Goal: Find specific page/section: Find specific page/section

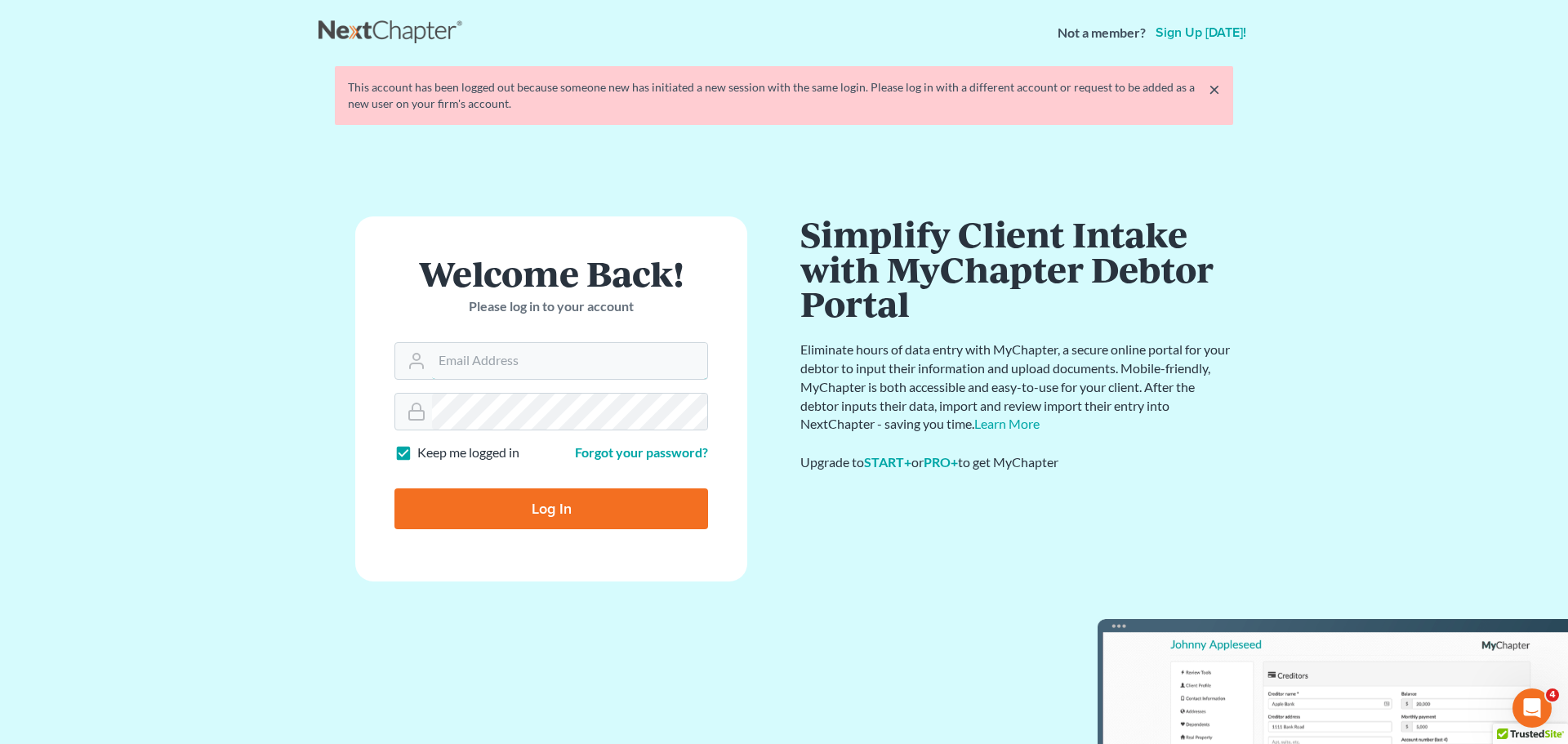
type input "[EMAIL_ADDRESS][DOMAIN_NAME]"
click at [480, 510] on input "Log In" at bounding box center [551, 509] width 314 height 41
type input "Thinking..."
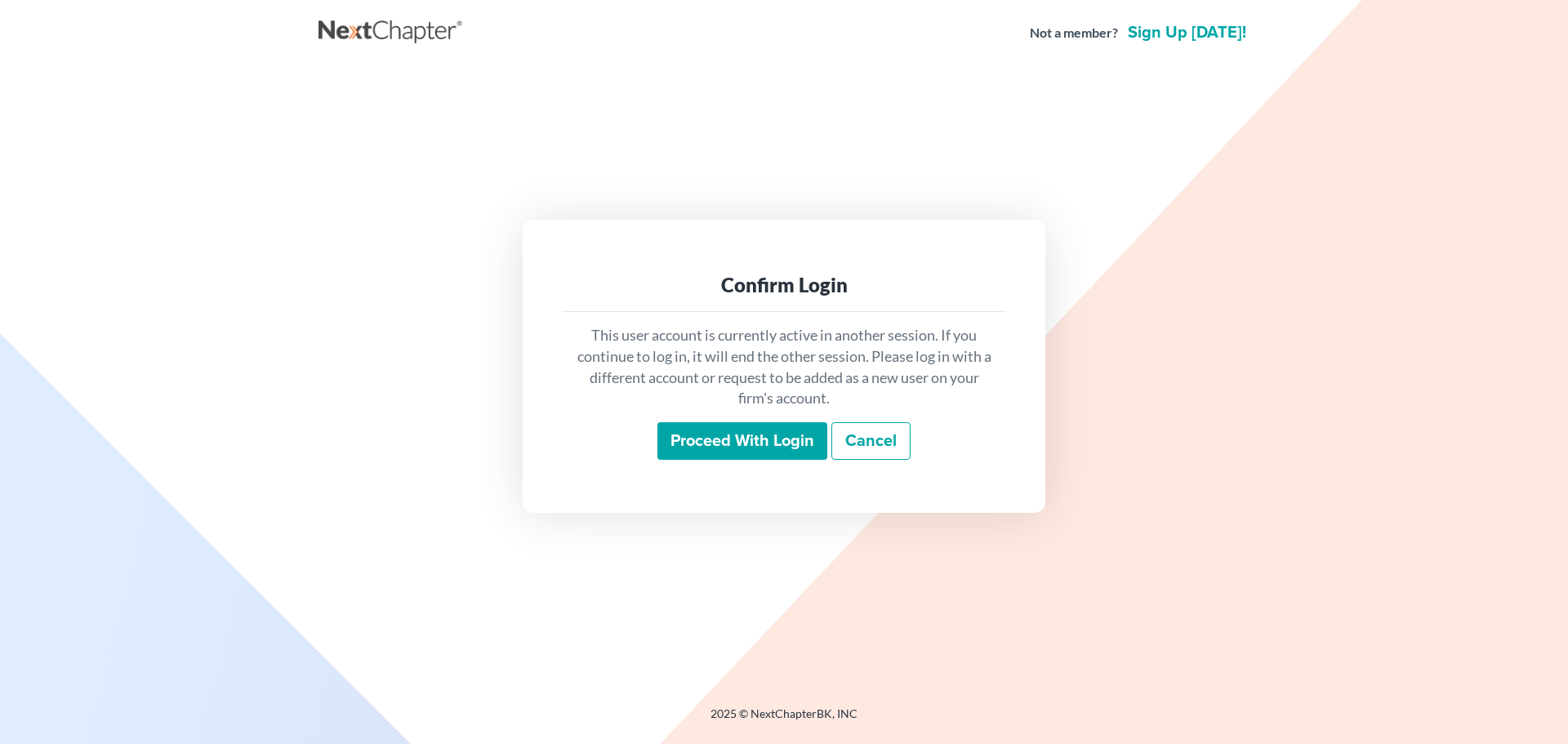
click at [784, 439] on input "Proceed with login" at bounding box center [742, 441] width 170 height 37
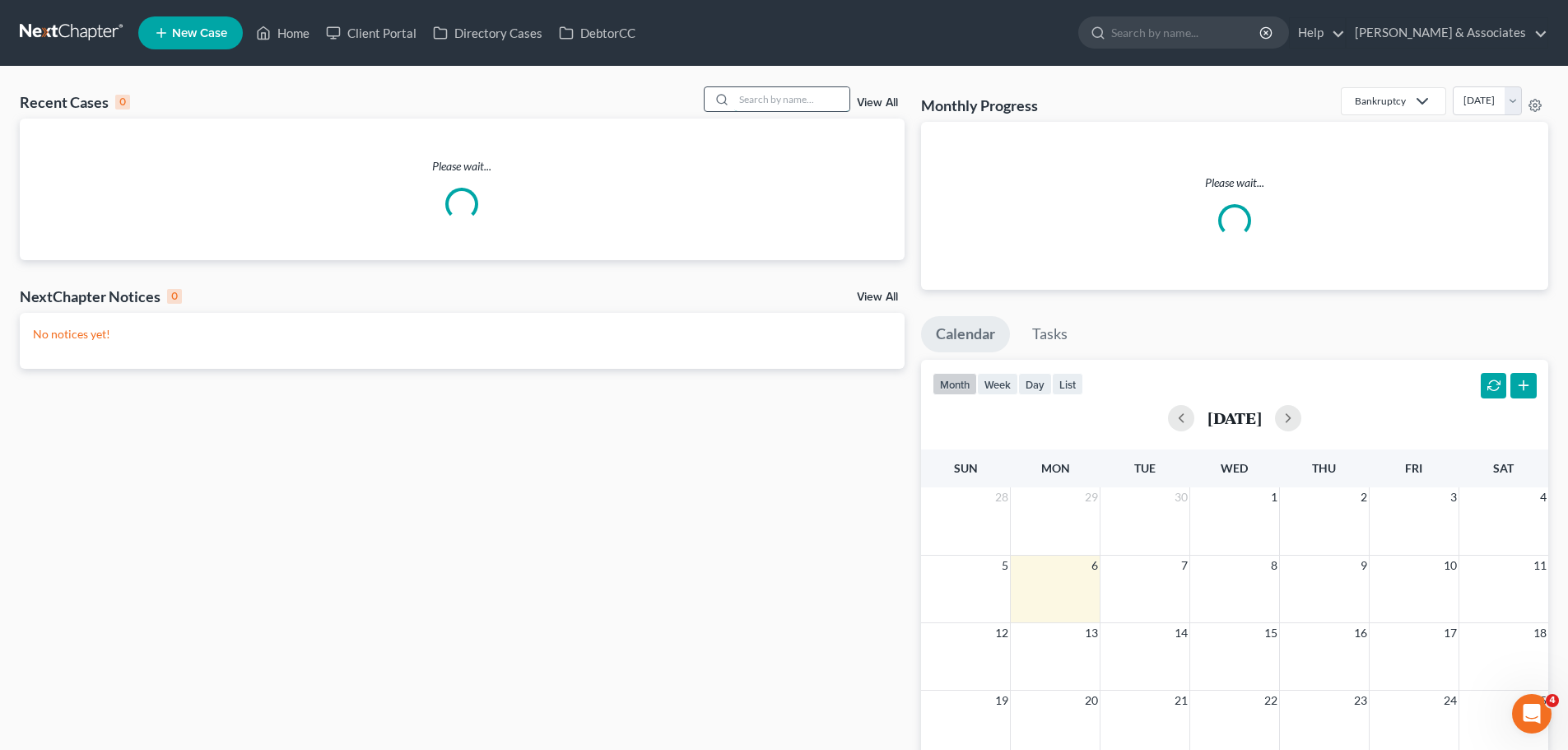
click at [775, 95] on input "search" at bounding box center [792, 99] width 115 height 24
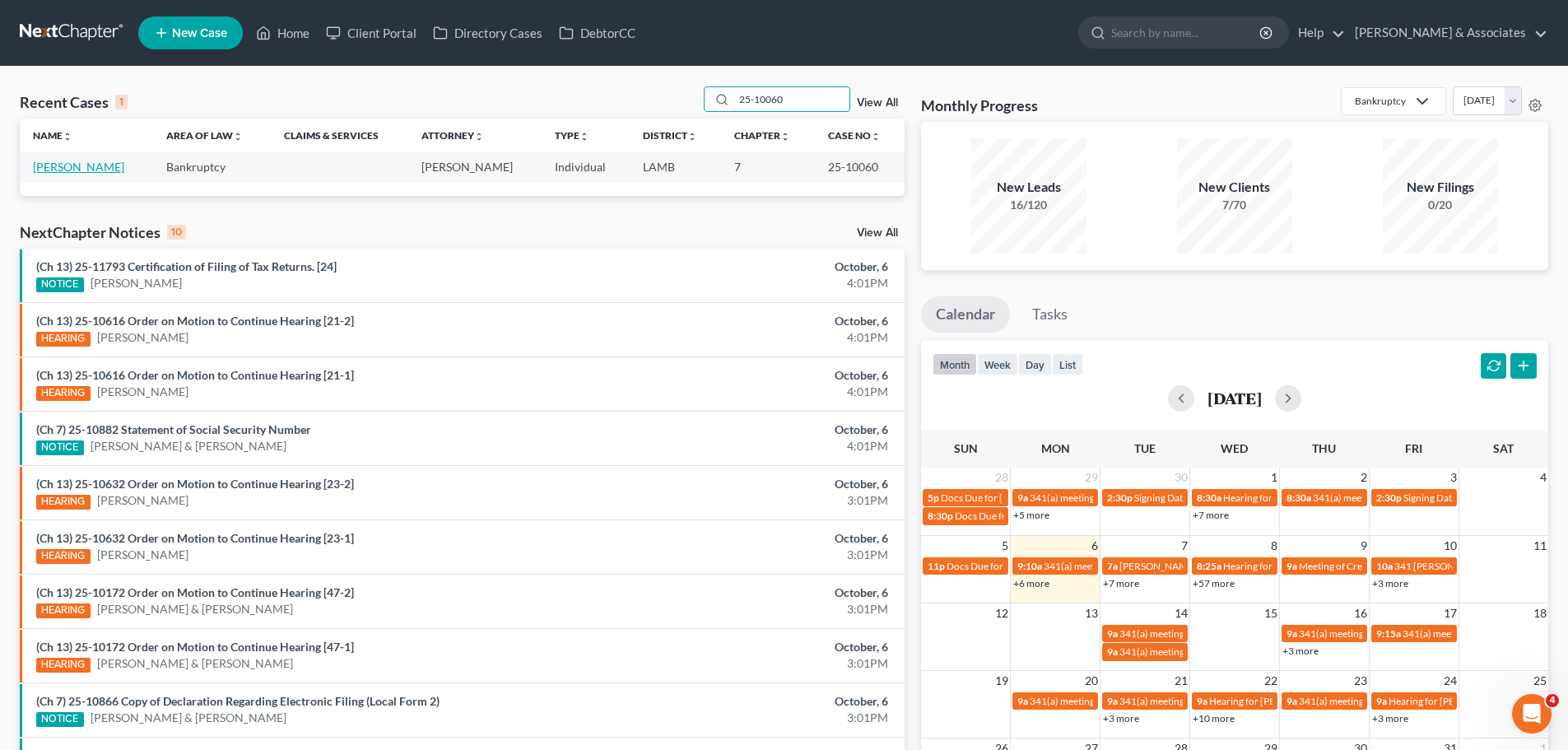
type input "25-10060"
click at [75, 166] on link "[PERSON_NAME]" at bounding box center [78, 166] width 91 height 14
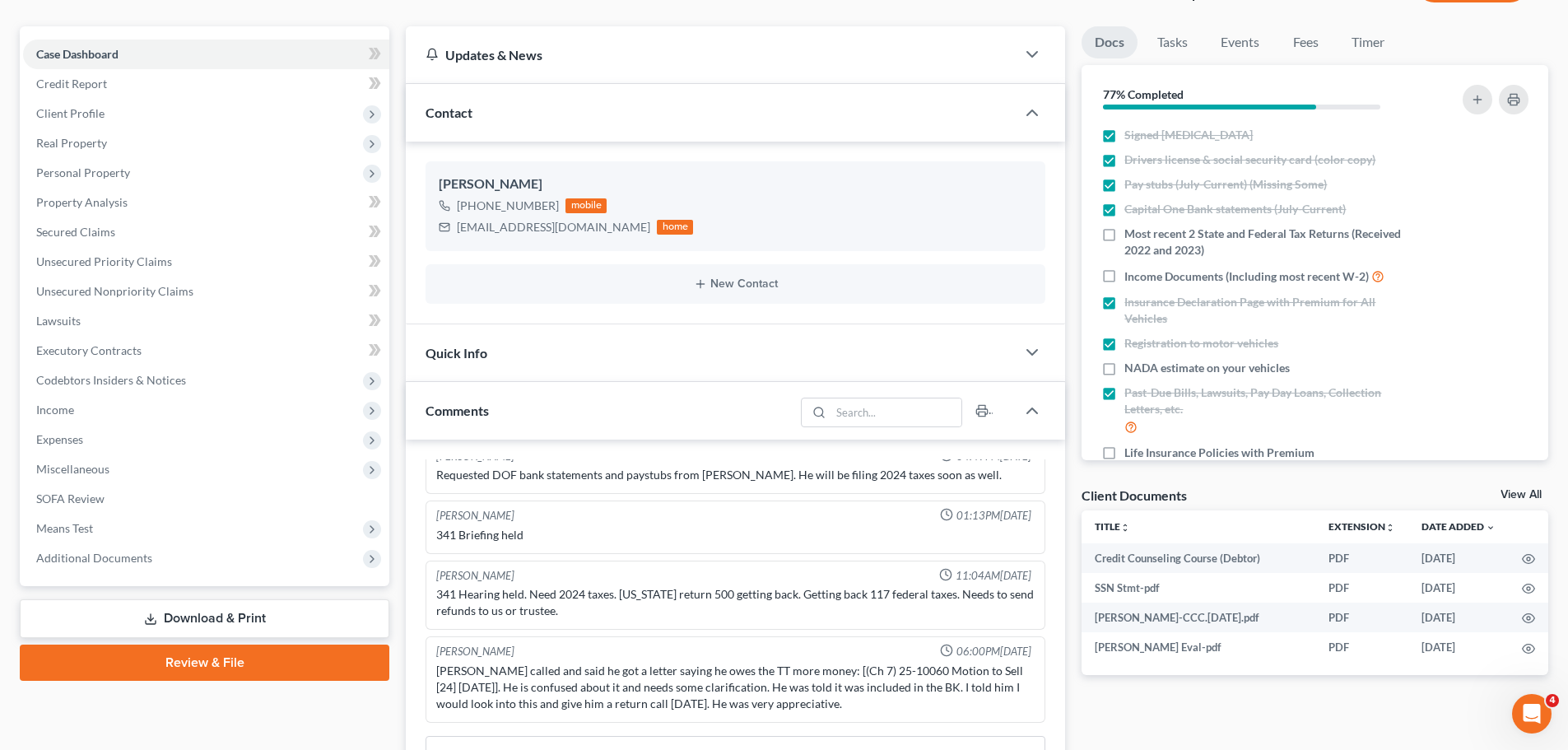
scroll to position [411, 0]
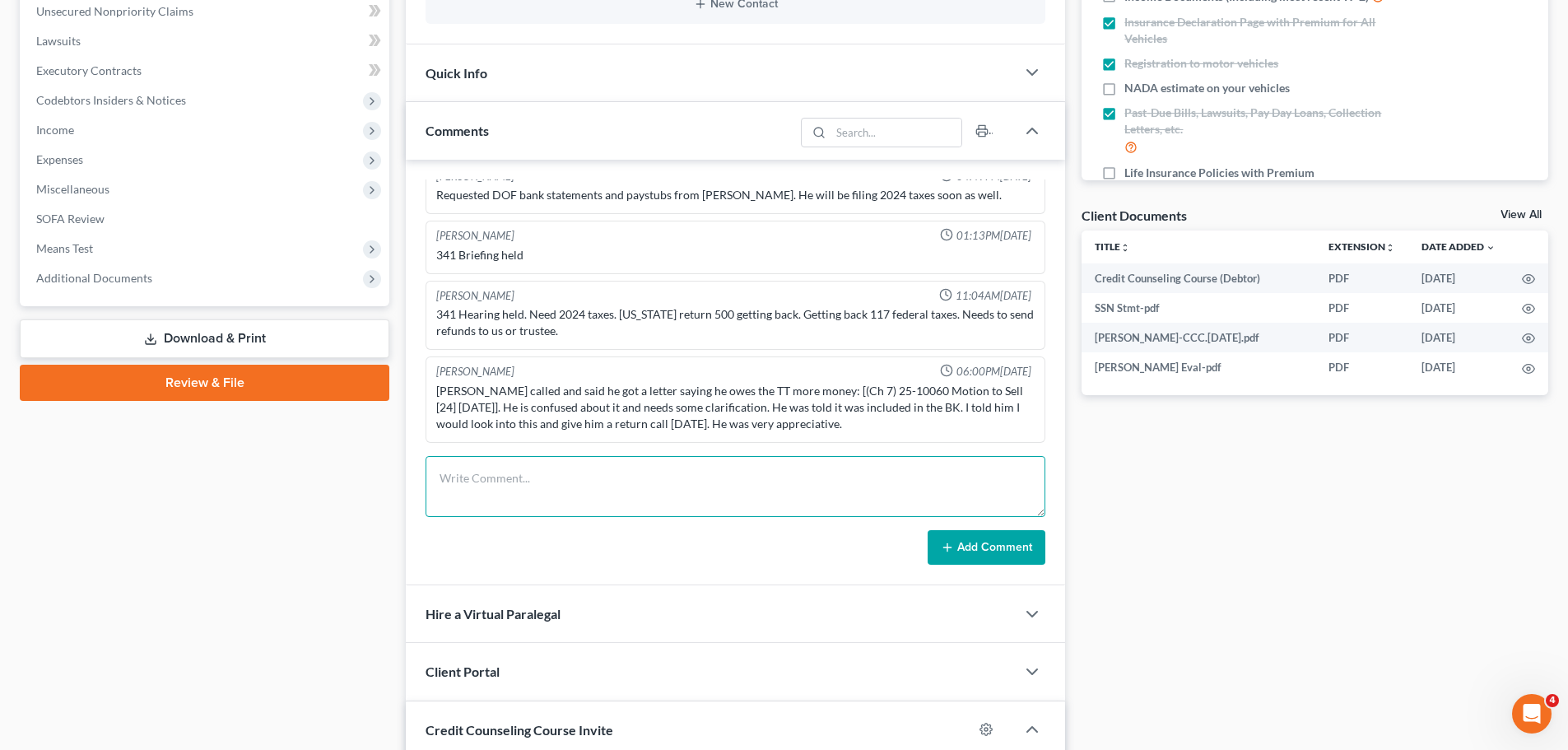
click at [548, 467] on textarea at bounding box center [736, 486] width 619 height 61
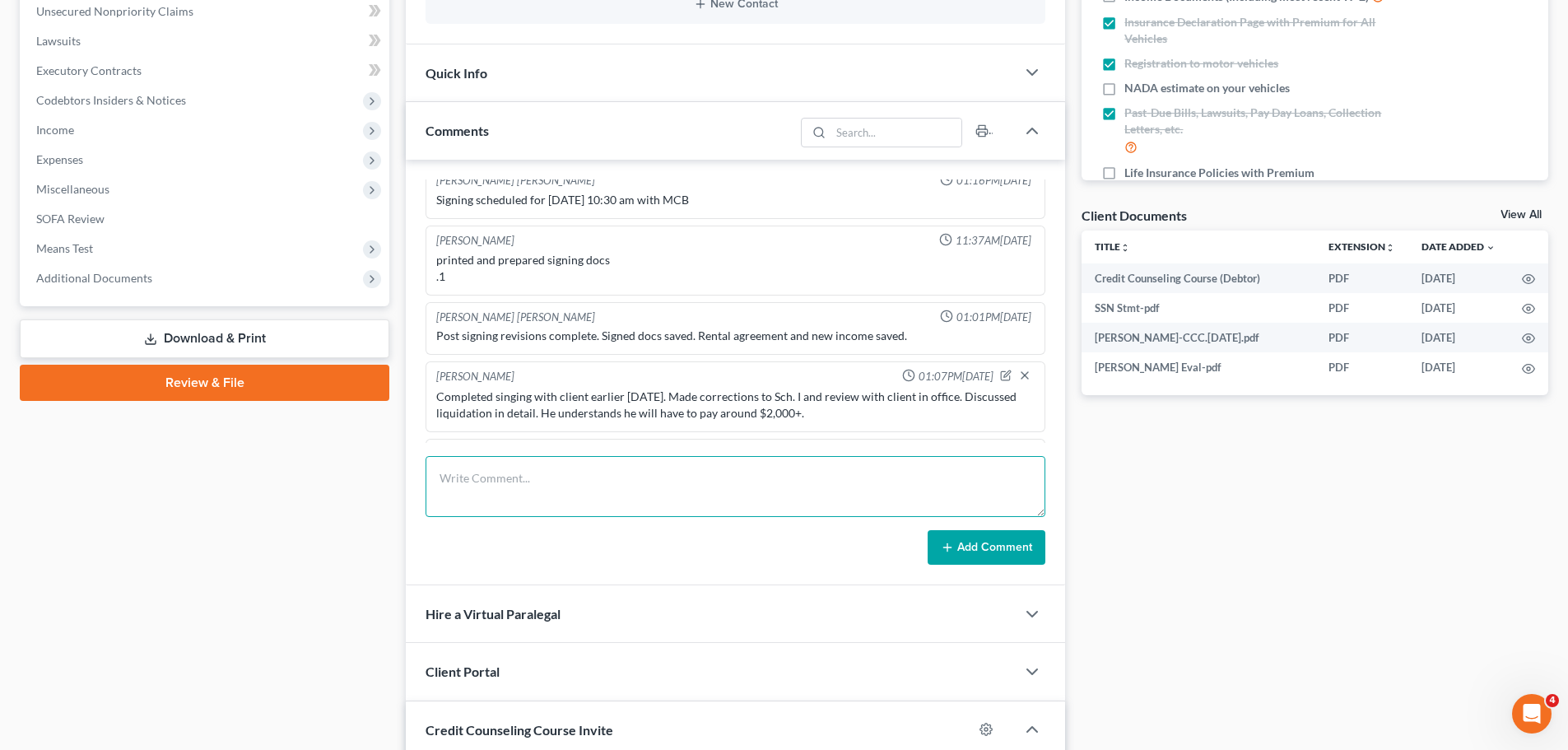
scroll to position [1543, 0]
